Goal: Task Accomplishment & Management: Manage account settings

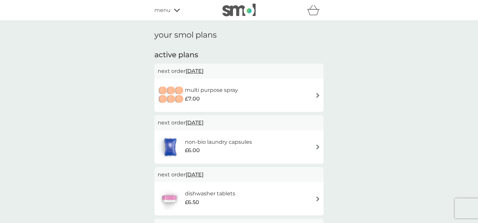
click at [221, 80] on div "multi purpose spray £7.00" at bounding box center [238, 94] width 169 height 33
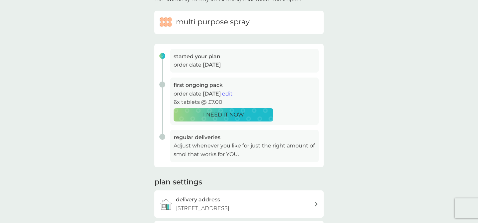
scroll to position [62, 0]
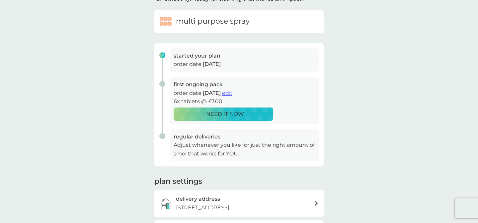
click at [206, 84] on h3 "first ongoing pack" at bounding box center [245, 84] width 142 height 9
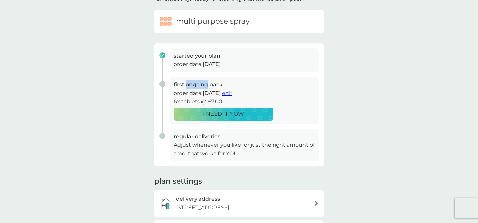
click at [206, 84] on h3 "first ongoing pack" at bounding box center [245, 84] width 142 height 9
click at [216, 80] on h3 "first ongoing pack" at bounding box center [245, 84] width 142 height 9
click at [219, 81] on h3 "first ongoing pack" at bounding box center [245, 84] width 142 height 9
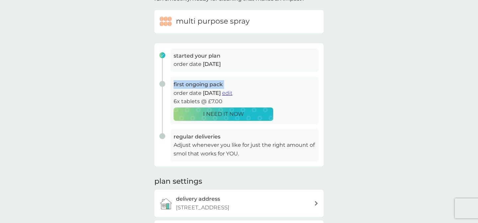
click at [229, 80] on h3 "first ongoing pack" at bounding box center [245, 84] width 142 height 9
click at [211, 83] on h3 "first ongoing pack" at bounding box center [245, 84] width 142 height 9
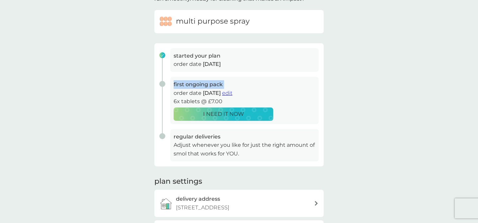
click at [182, 86] on h3 "first ongoing pack" at bounding box center [245, 84] width 142 height 9
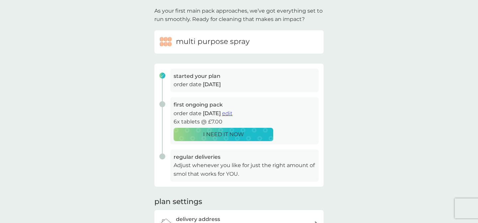
scroll to position [41, 0]
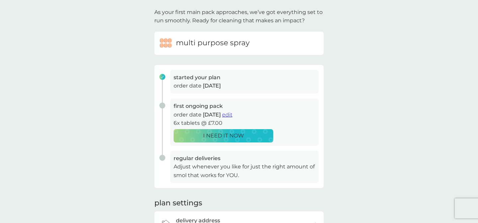
click at [230, 47] on h6 "multi purpose spray" at bounding box center [213, 43] width 74 height 10
click at [233, 115] on span "edit" at bounding box center [227, 114] width 10 height 6
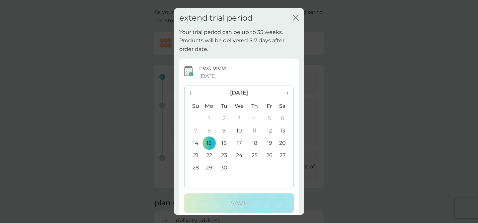
scroll to position [8, 0]
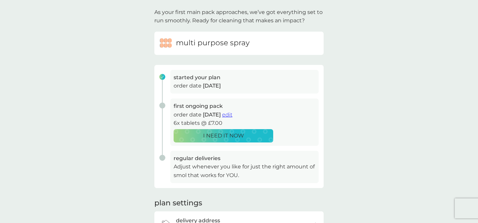
click at [173, 106] on div "first ongoing pack order date [DATE] edit 6x tablets @ £7.00 I NEED IT NOW" at bounding box center [244, 121] width 149 height 47
click at [183, 109] on h3 "first ongoing pack" at bounding box center [245, 106] width 142 height 9
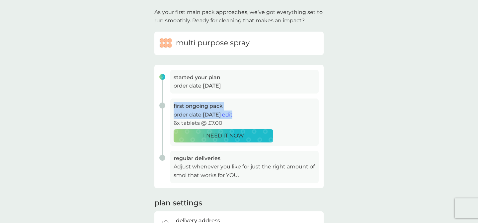
drag, startPoint x: 183, startPoint y: 109, endPoint x: 193, endPoint y: 117, distance: 13.4
click at [193, 117] on div "first ongoing pack order date [DATE] edit 6x tablets @ £7.00 I NEED IT NOW" at bounding box center [244, 121] width 149 height 47
click at [193, 117] on p "order date [DATE] edit" at bounding box center [245, 114] width 142 height 9
click at [194, 120] on div "first ongoing pack order date [DATE] edit 6x tablets @ £7.00 I NEED IT NOW" at bounding box center [244, 121] width 149 height 47
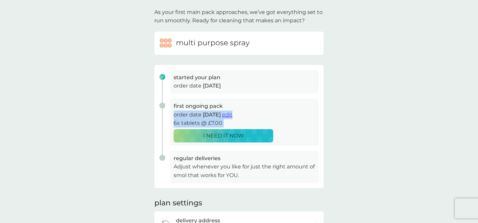
click at [194, 120] on p "6x tablets @ £7.00" at bounding box center [245, 123] width 142 height 9
click at [167, 107] on div "first ongoing pack order date [DATE] edit 6x tablets @ £7.00 I NEED IT NOW" at bounding box center [236, 124] width 164 height 52
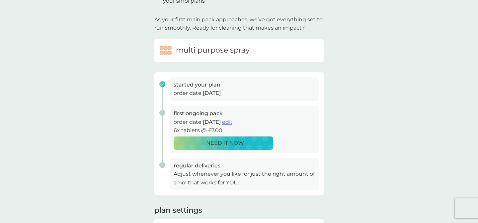
scroll to position [33, 0]
click at [177, 128] on p "6x tablets @ £7.00" at bounding box center [245, 131] width 142 height 9
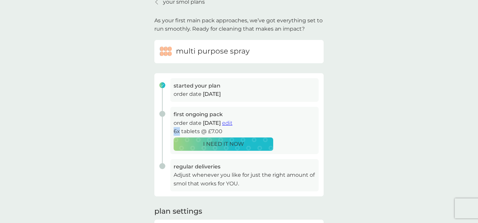
click at [177, 128] on p "6x tablets @ £7.00" at bounding box center [245, 131] width 142 height 9
click at [183, 124] on p "order date [DATE] edit" at bounding box center [245, 123] width 142 height 9
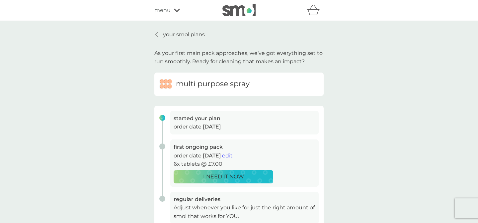
click at [161, 35] on link "your smol plans" at bounding box center [179, 34] width 50 height 9
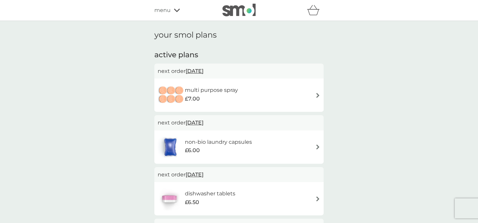
click at [249, 129] on div "next order [DATE]" at bounding box center [238, 122] width 169 height 15
click at [244, 125] on p "next order [DATE]" at bounding box center [239, 122] width 163 height 9
click at [230, 150] on div "£6.00" at bounding box center [218, 150] width 67 height 9
